Goal: Information Seeking & Learning: Learn about a topic

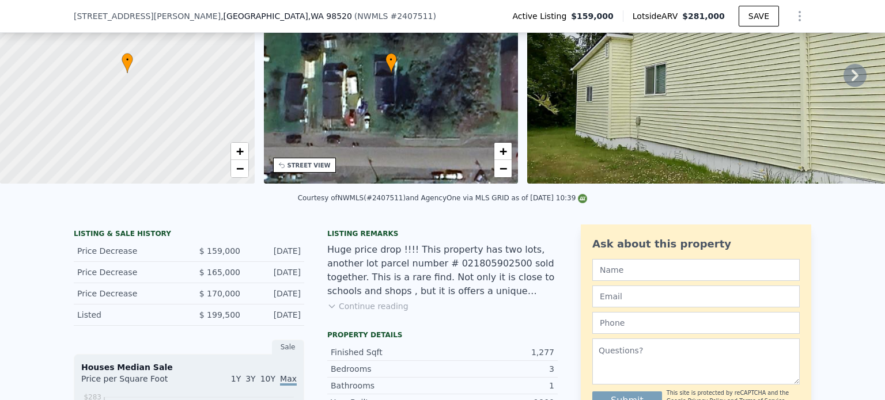
scroll to position [203, 0]
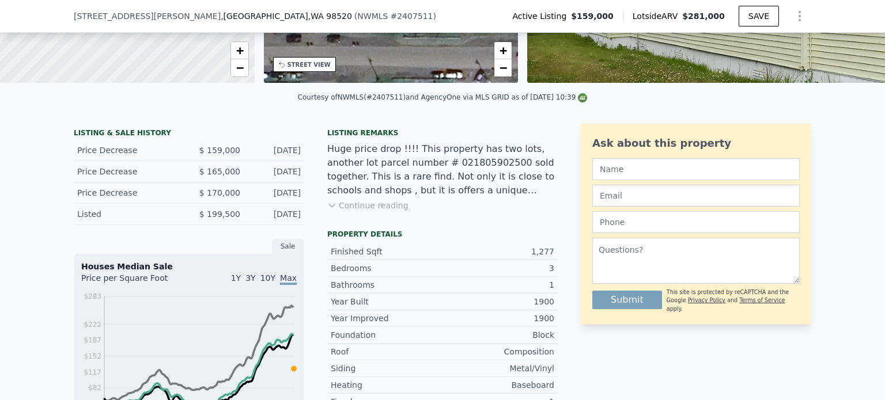
click at [364, 211] on button "Continue reading" at bounding box center [367, 206] width 81 height 12
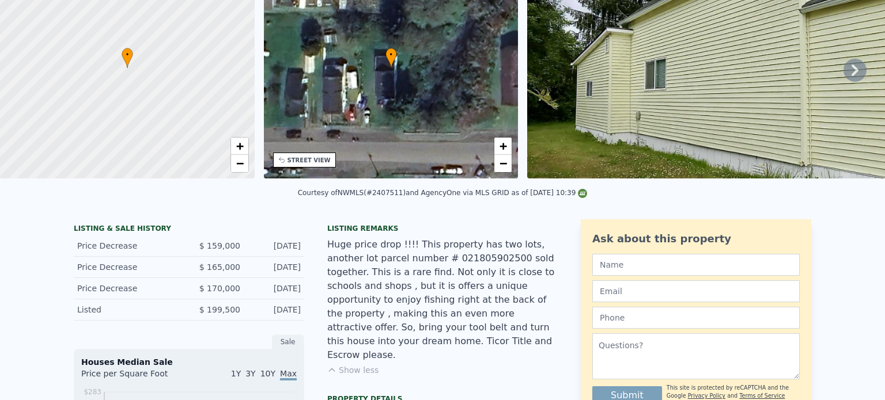
scroll to position [0, 0]
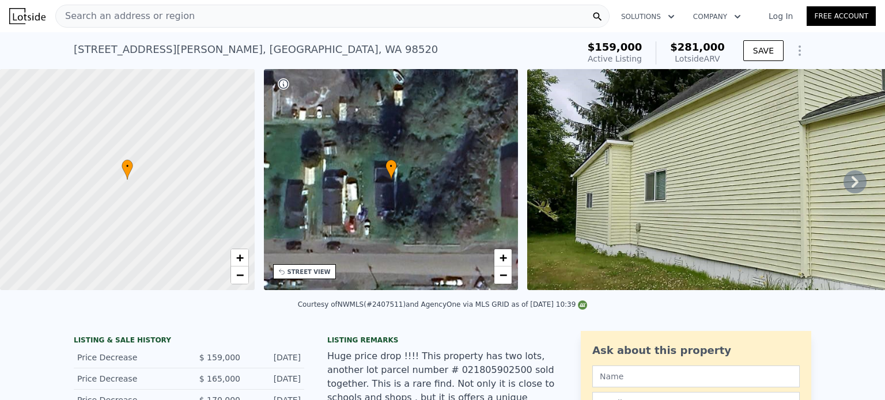
click at [638, 151] on img at bounding box center [761, 179] width 468 height 221
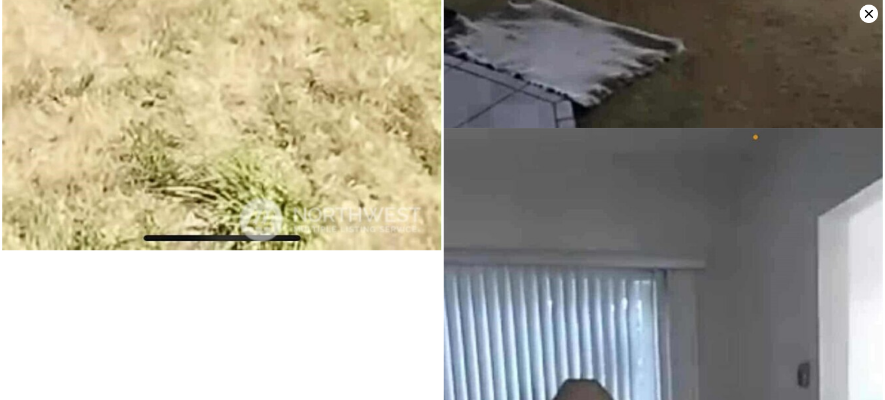
scroll to position [8793, 0]
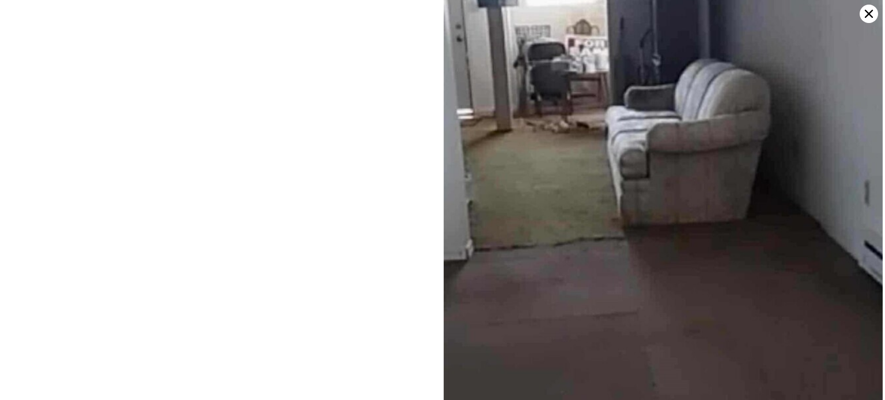
click at [867, 15] on icon at bounding box center [868, 14] width 8 height 8
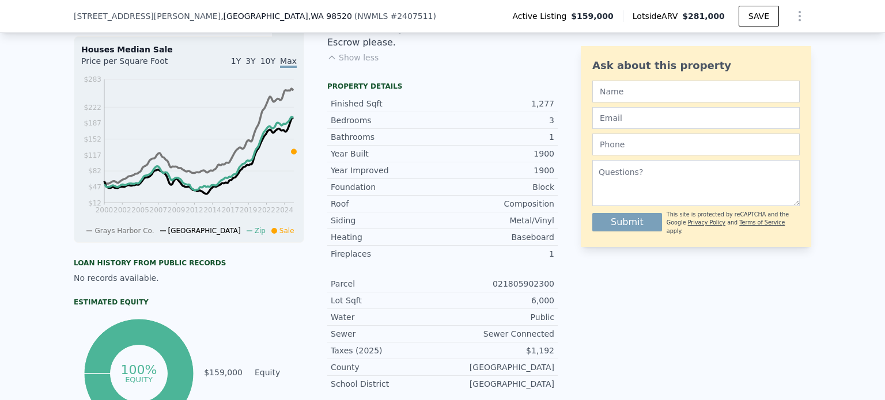
scroll to position [425, 0]
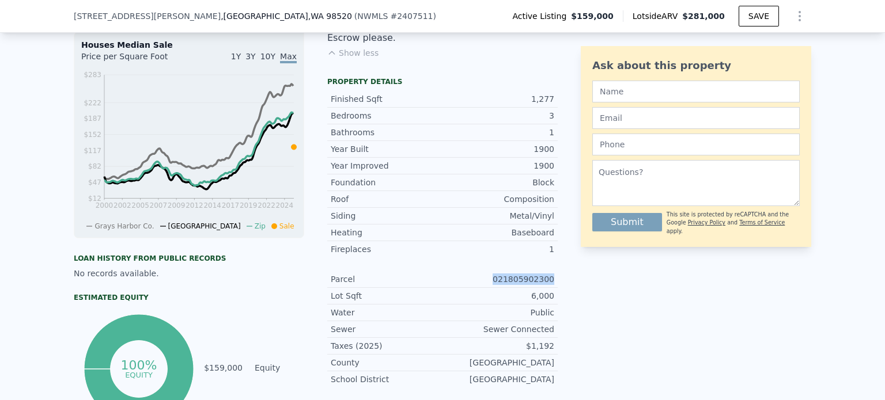
drag, startPoint x: 501, startPoint y: 260, endPoint x: 552, endPoint y: 261, distance: 50.7
click at [552, 271] on div "Parcel 021805902300" at bounding box center [442, 279] width 230 height 17
copy div "021805902300"
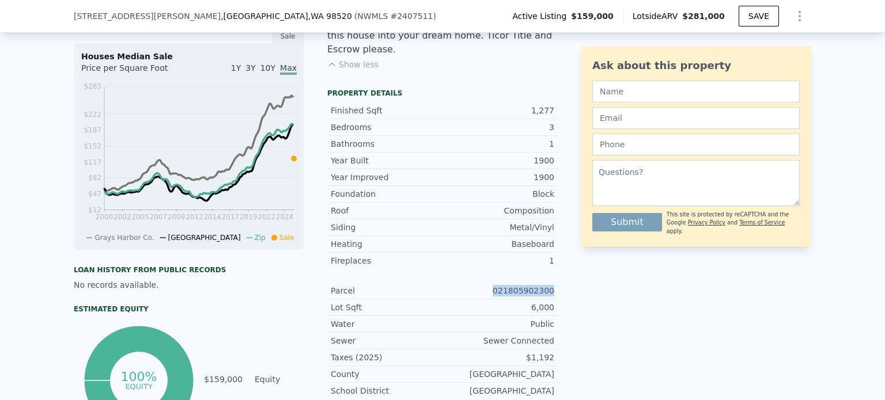
scroll to position [212, 0]
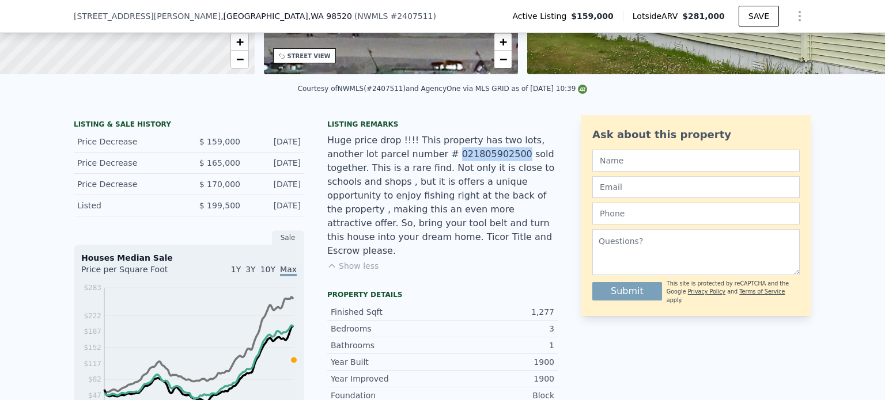
drag, startPoint x: 391, startPoint y: 164, endPoint x: 444, endPoint y: 158, distance: 53.2
click at [444, 158] on div "Huge price drop !!!! This property has two lots, another lot parcel number # 02…" at bounding box center [442, 196] width 230 height 124
copy div "021805902500"
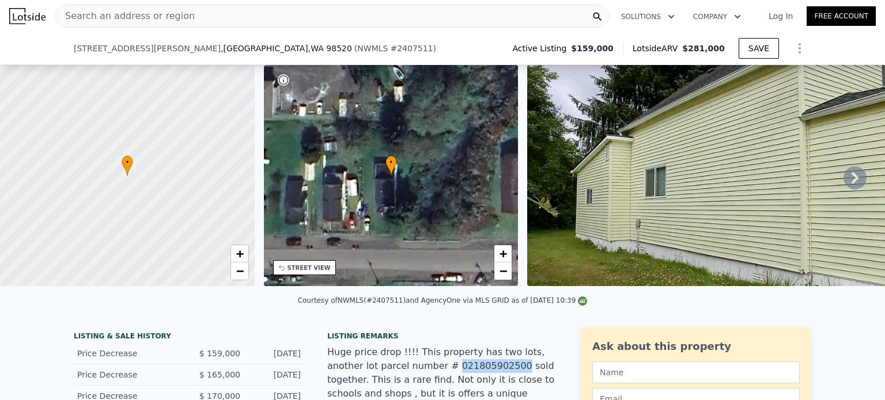
scroll to position [107, 0]
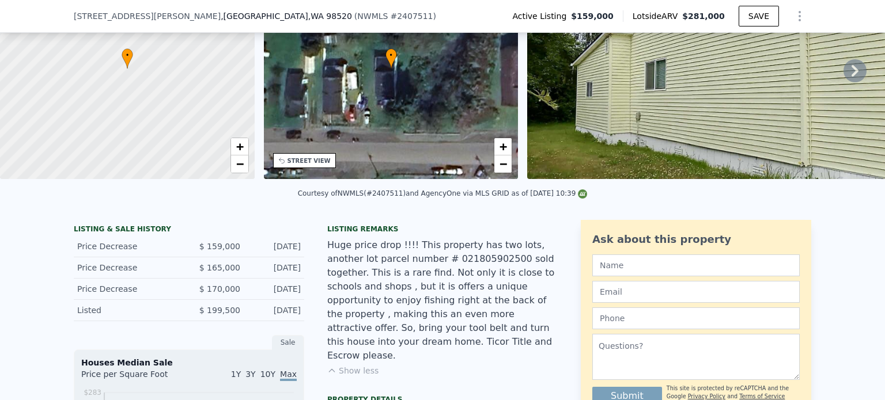
click at [270, 316] on div "Jul 17, 2025" at bounding box center [274, 311] width 51 height 12
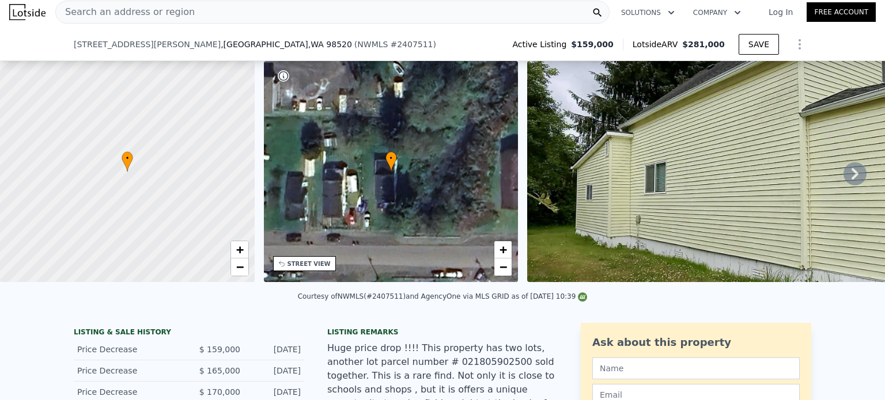
scroll to position [120, 0]
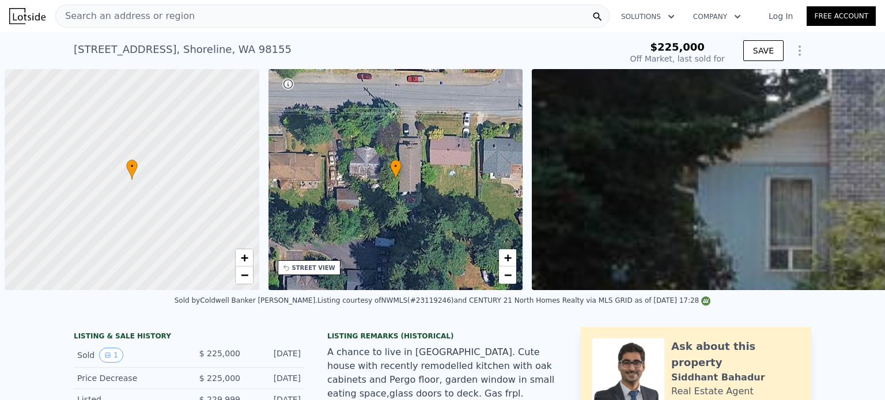
scroll to position [0, 5]
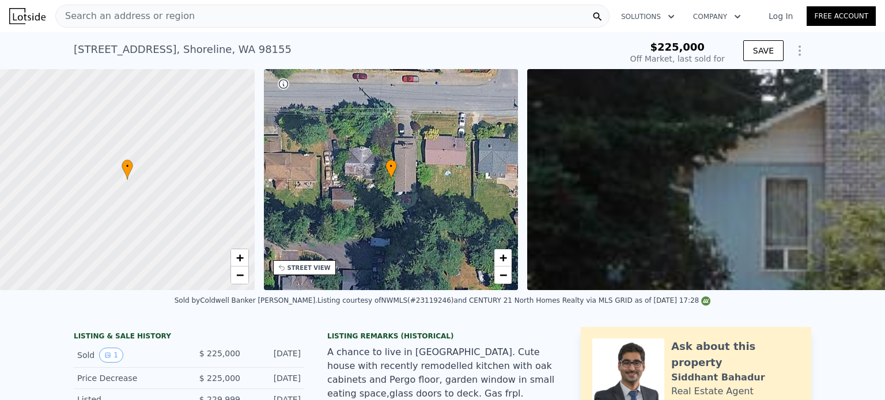
click at [320, 12] on div "Search an address or region" at bounding box center [332, 16] width 554 height 23
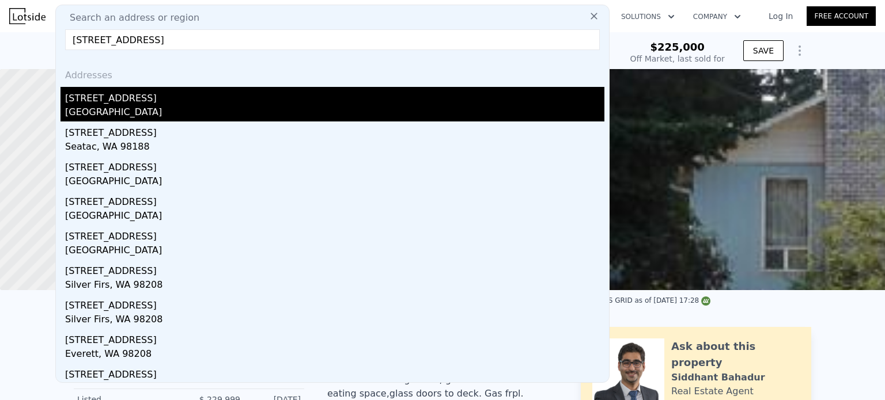
type input "[STREET_ADDRESS]"
click at [113, 97] on div "[STREET_ADDRESS]" at bounding box center [334, 96] width 539 height 18
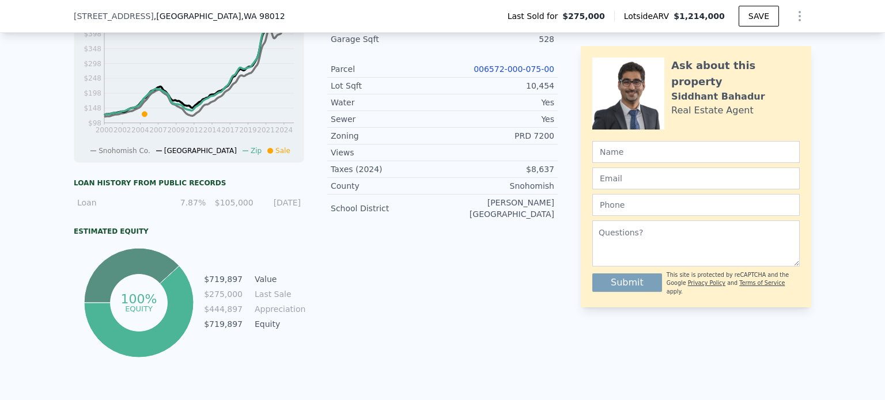
scroll to position [378, 0]
